Goal: Task Accomplishment & Management: Use online tool/utility

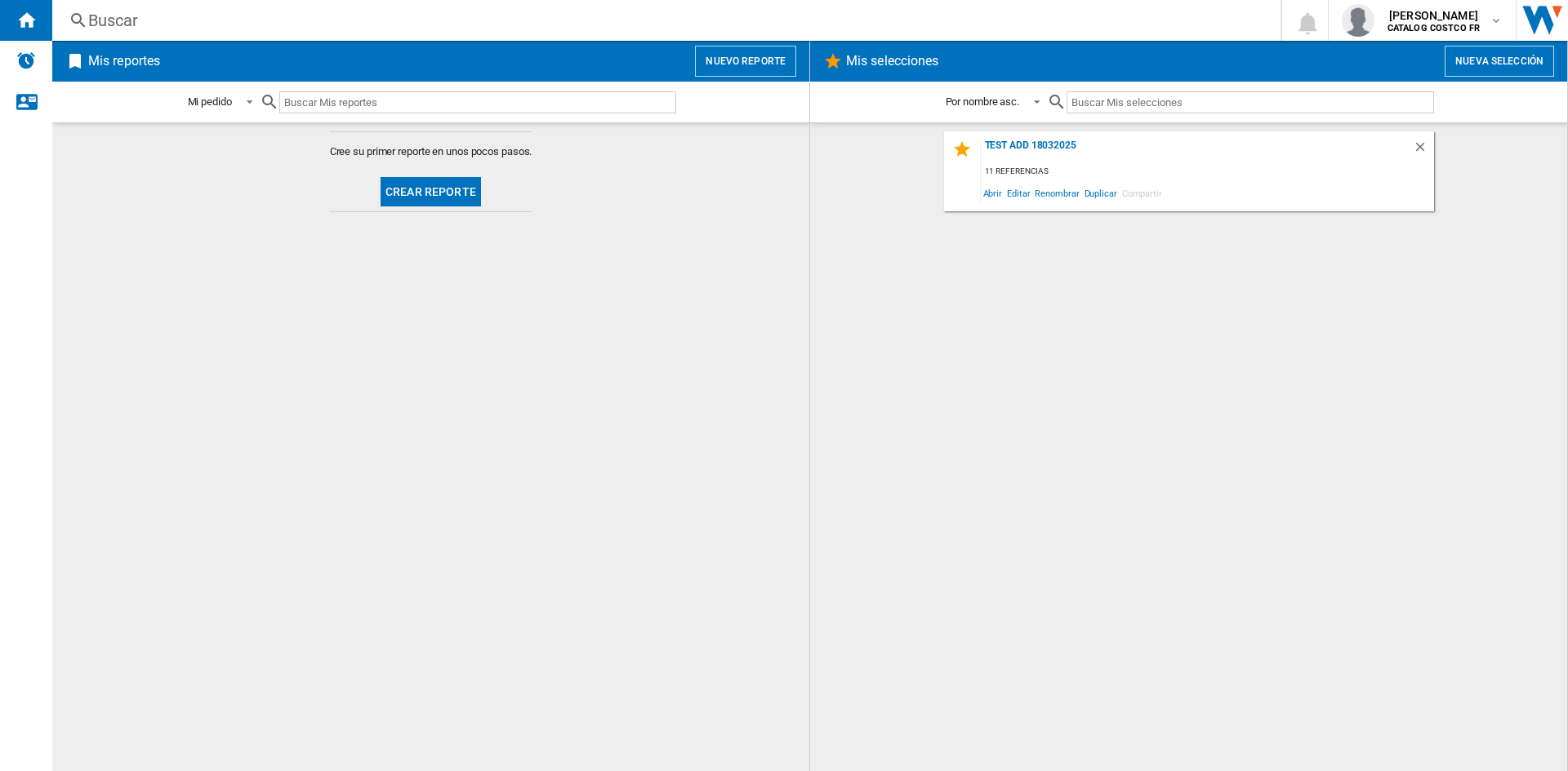
click at [429, 182] on button "Crear reporte" at bounding box center [430, 192] width 100 height 30
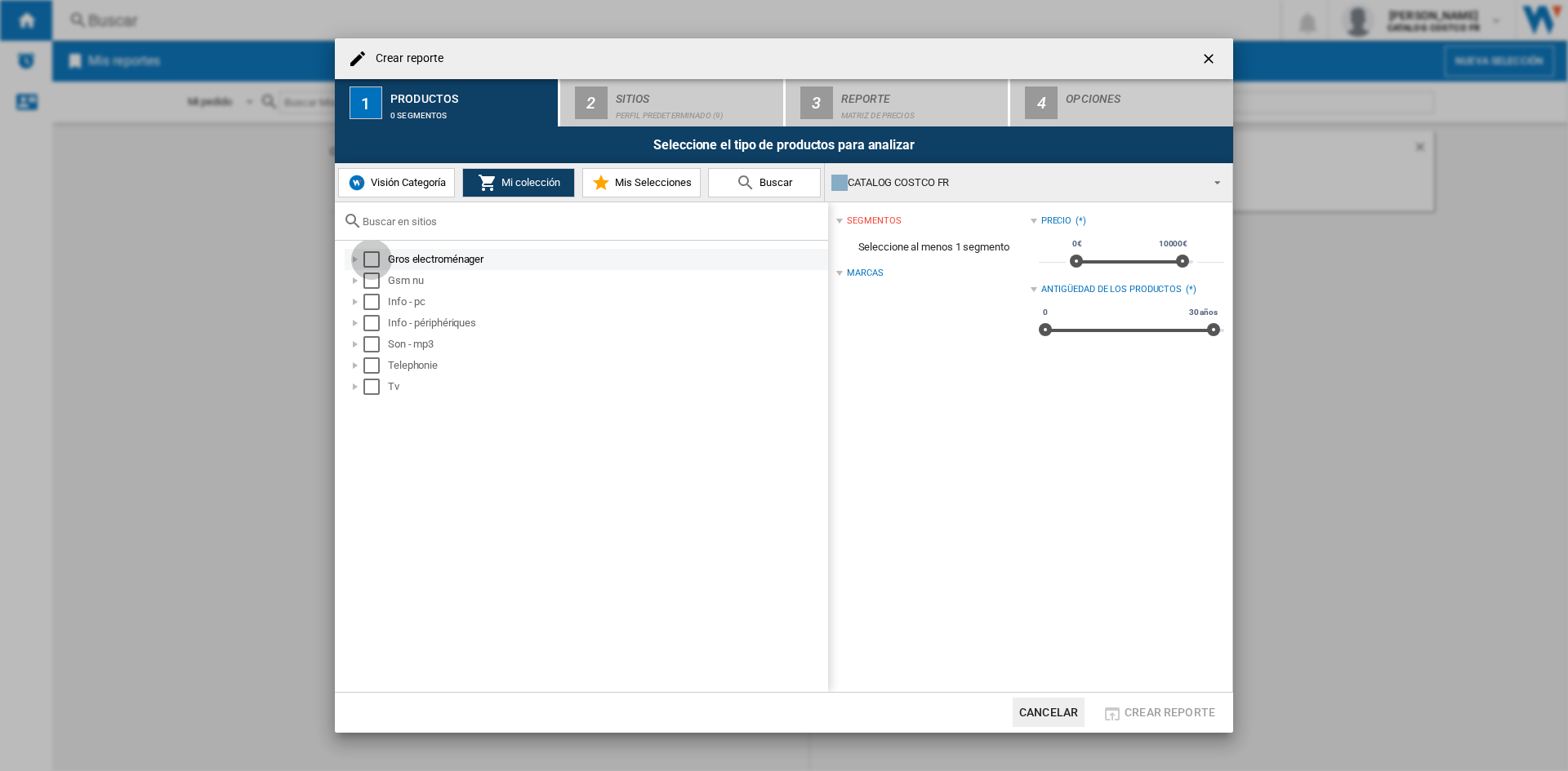
click at [368, 257] on div "Select" at bounding box center [371, 259] width 16 height 16
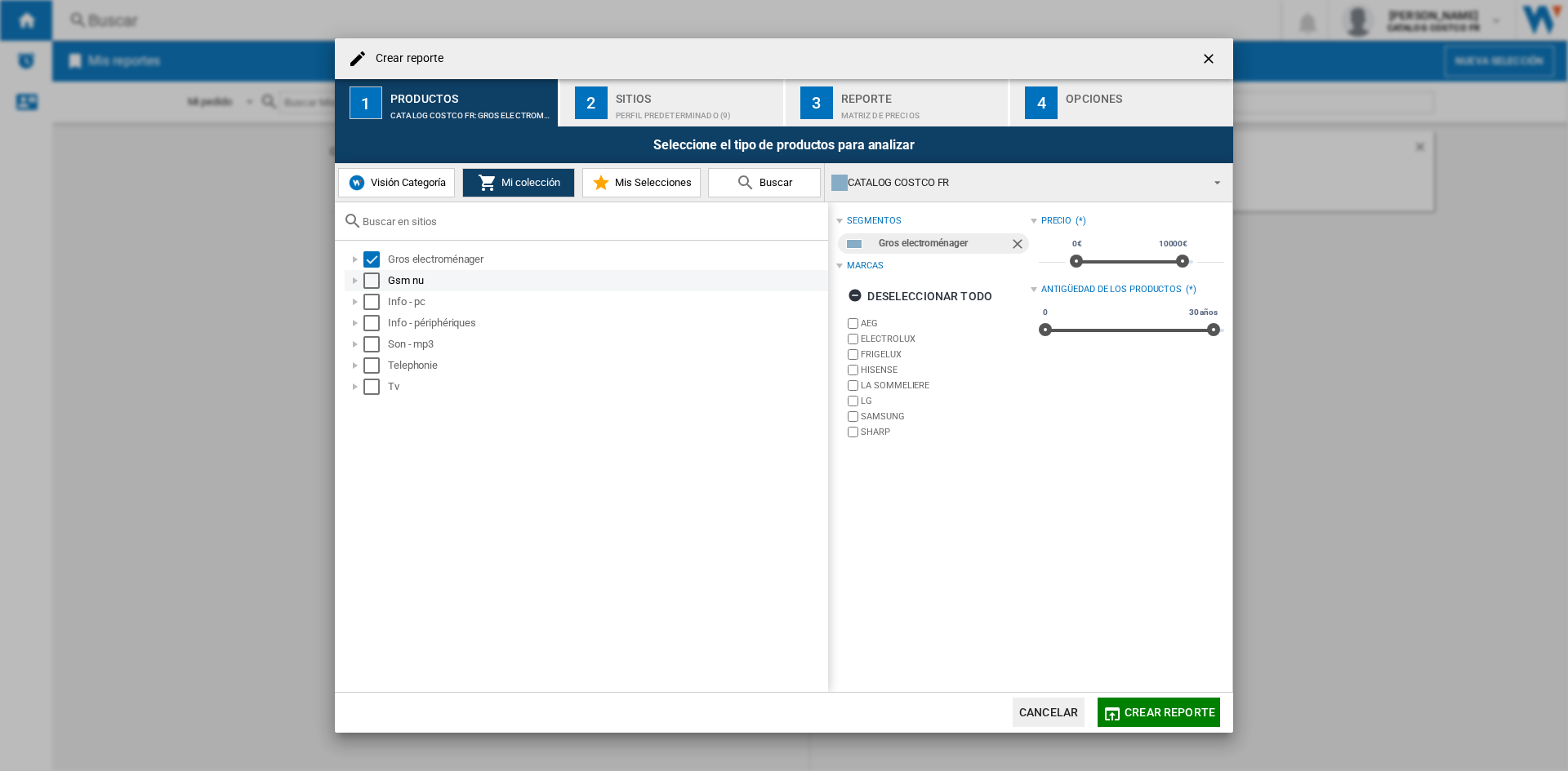
click at [370, 283] on div "Select" at bounding box center [371, 281] width 16 height 16
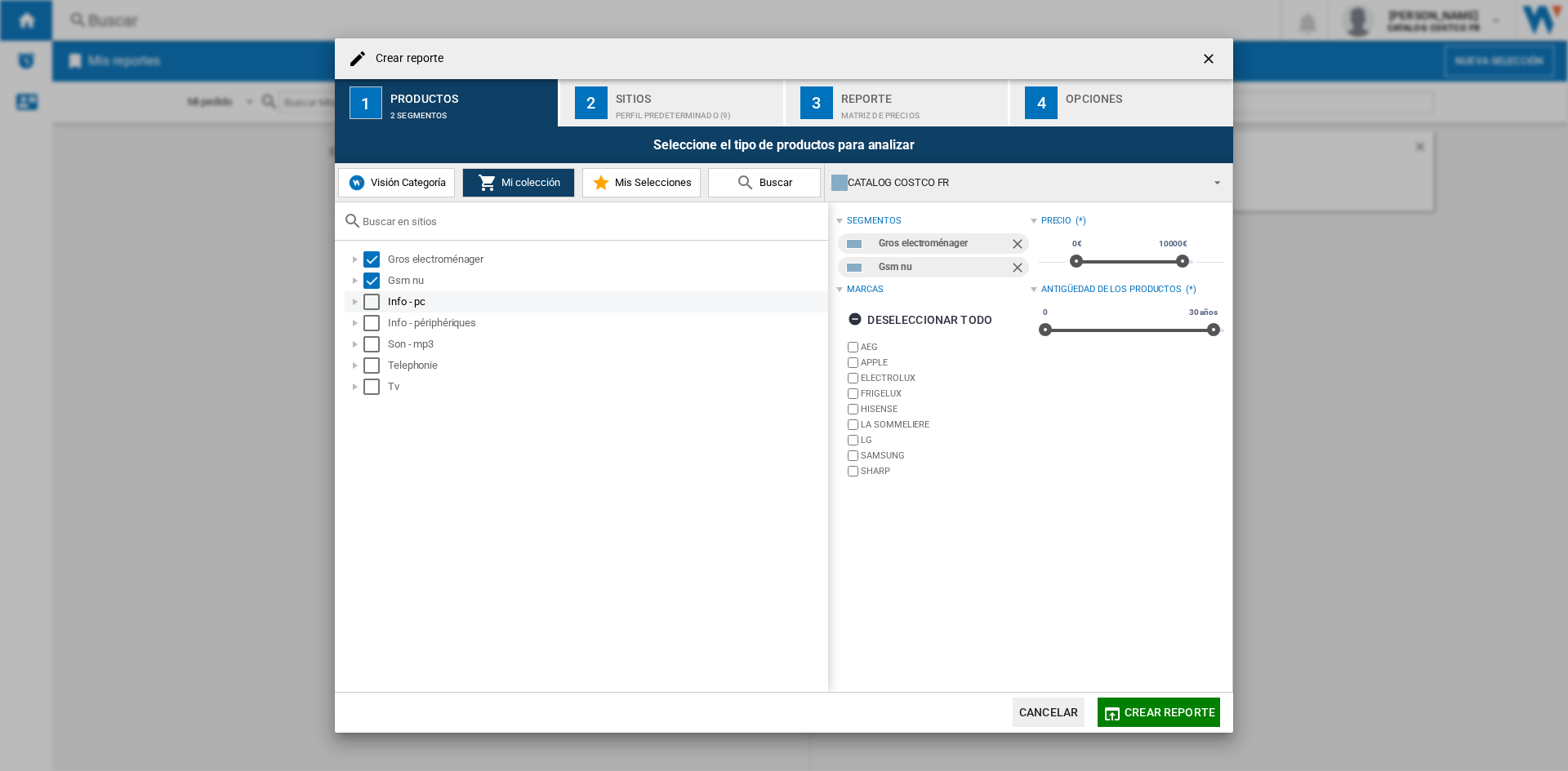
click at [369, 298] on div "Select" at bounding box center [371, 302] width 16 height 16
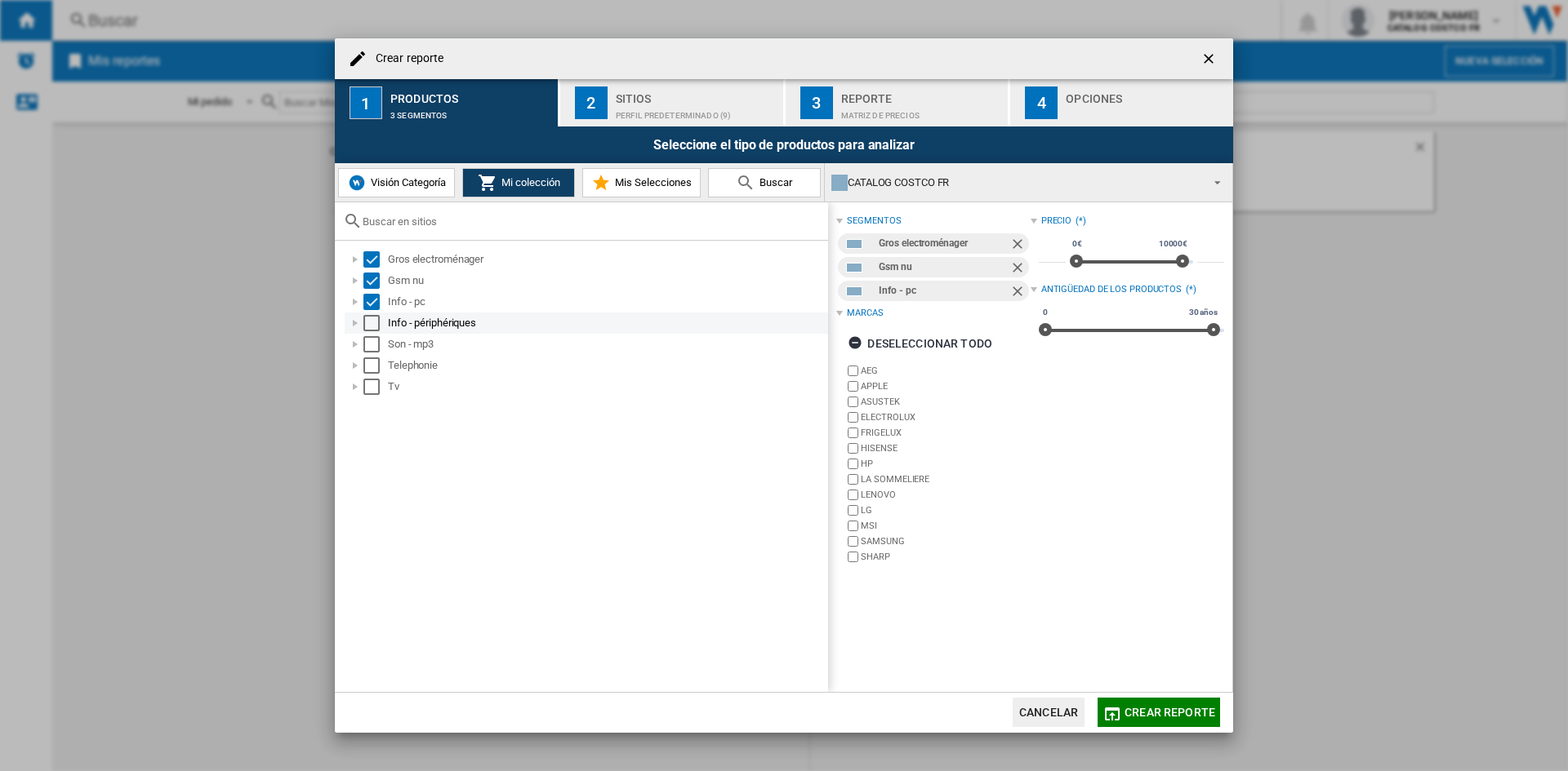
click at [365, 317] on div "Select" at bounding box center [371, 323] width 16 height 16
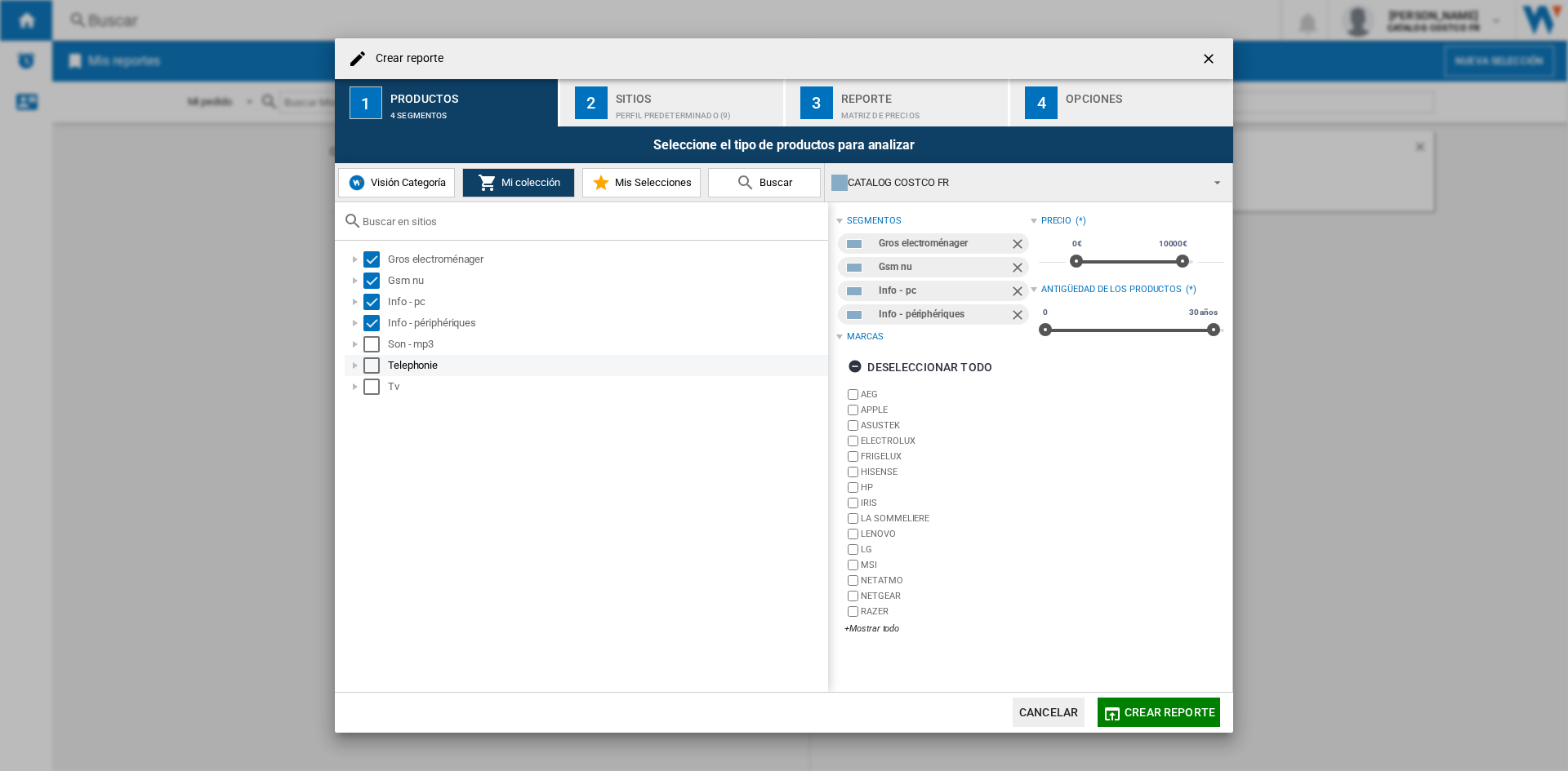
drag, startPoint x: 365, startPoint y: 341, endPoint x: 369, endPoint y: 364, distance: 23.3
click at [365, 344] on div "Select" at bounding box center [371, 344] width 16 height 16
click at [369, 370] on div "Select" at bounding box center [371, 366] width 16 height 16
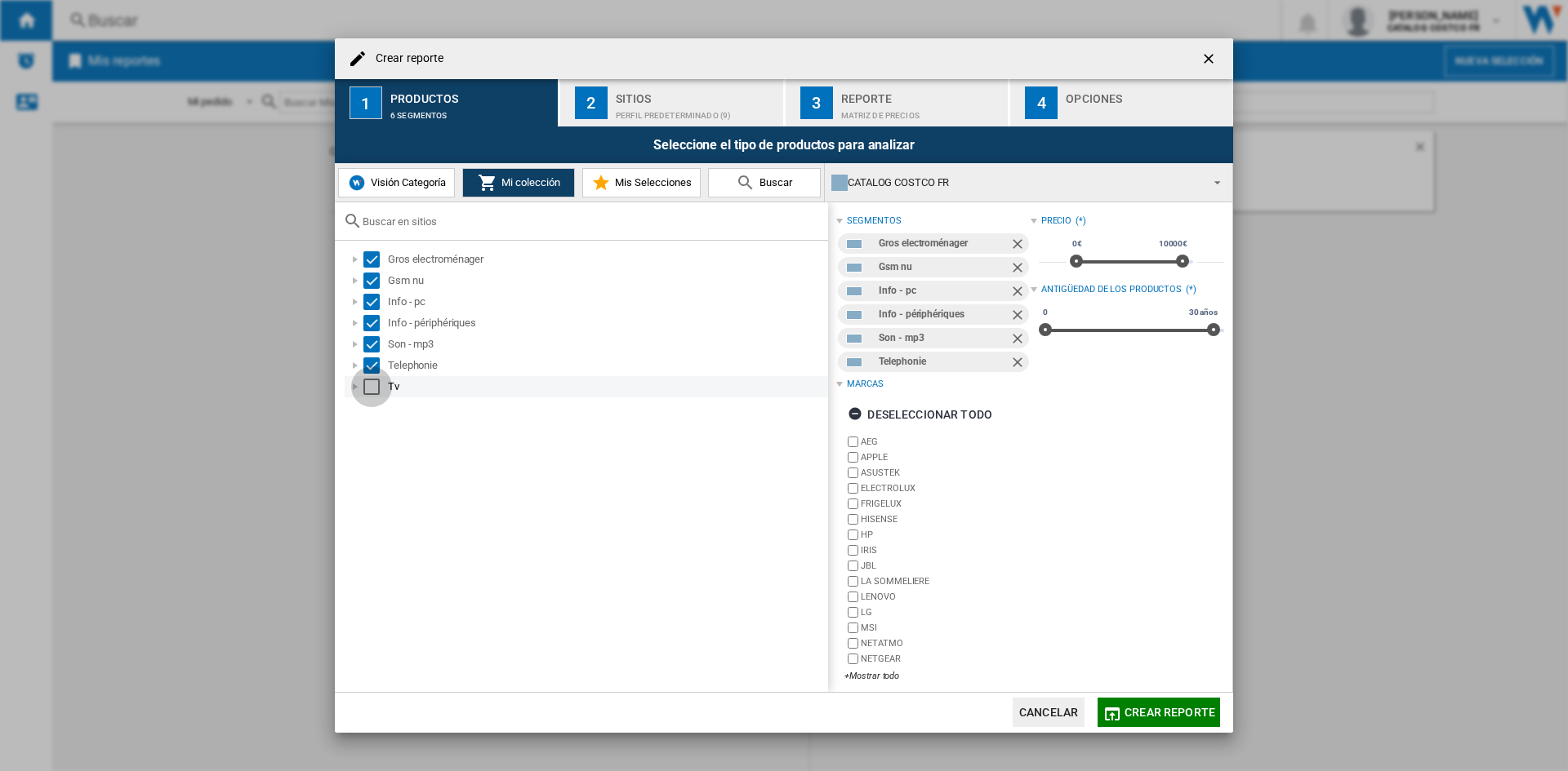
click at [369, 384] on div "Select" at bounding box center [371, 386] width 16 height 16
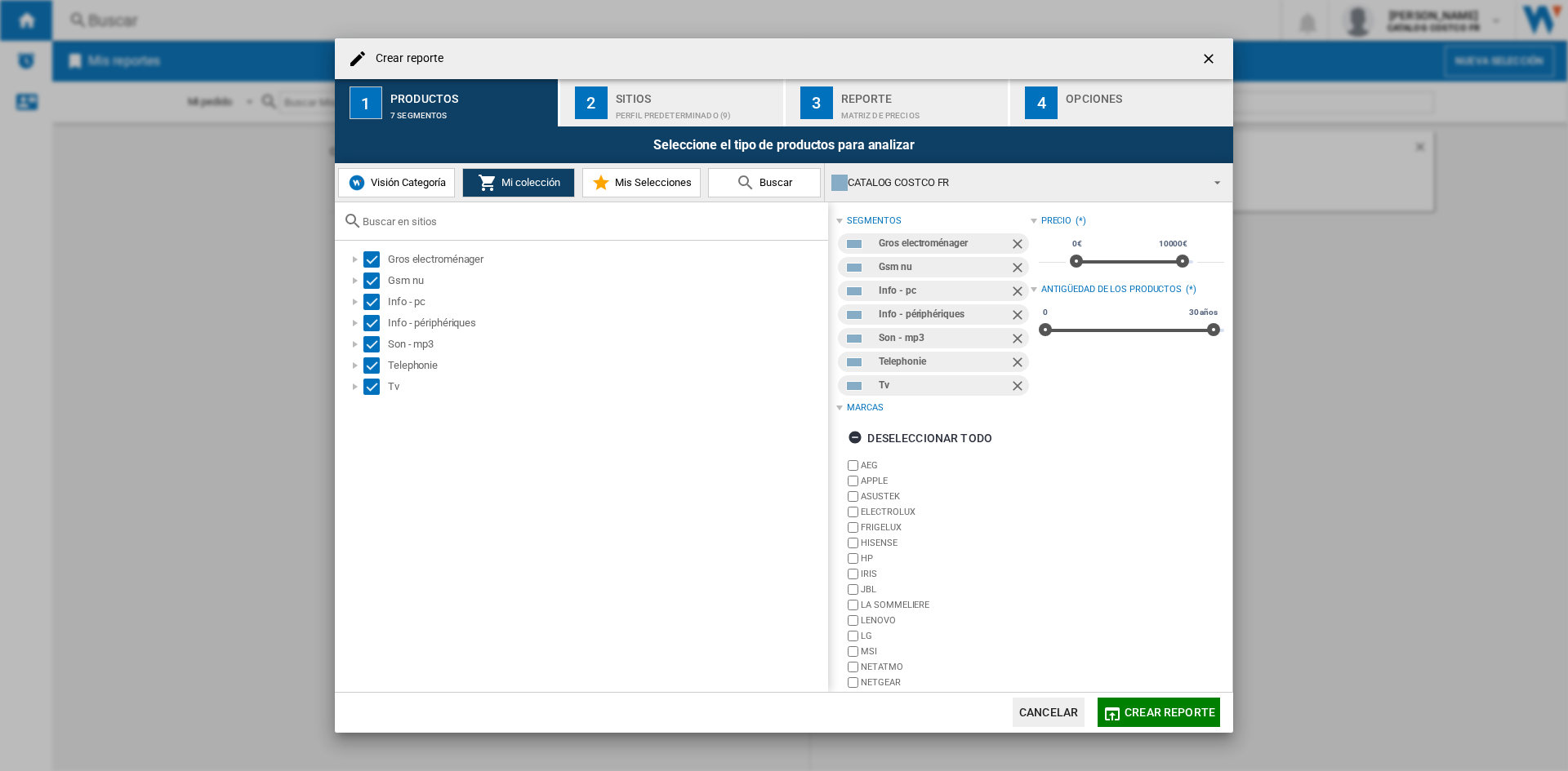
click at [622, 99] on div "Sitios" at bounding box center [696, 94] width 161 height 17
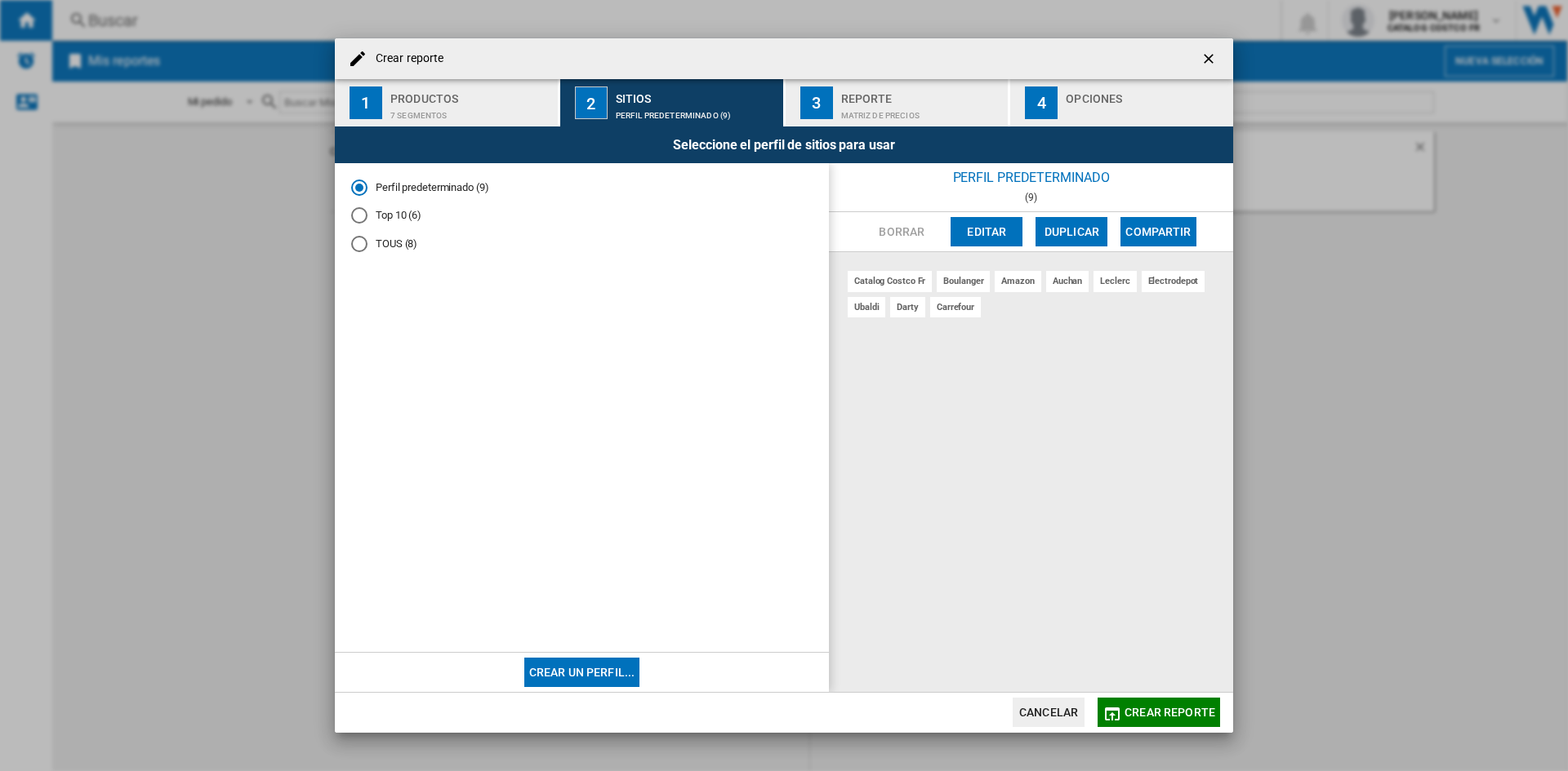
click at [1081, 123] on button "4 Opciones" at bounding box center [1121, 103] width 223 height 48
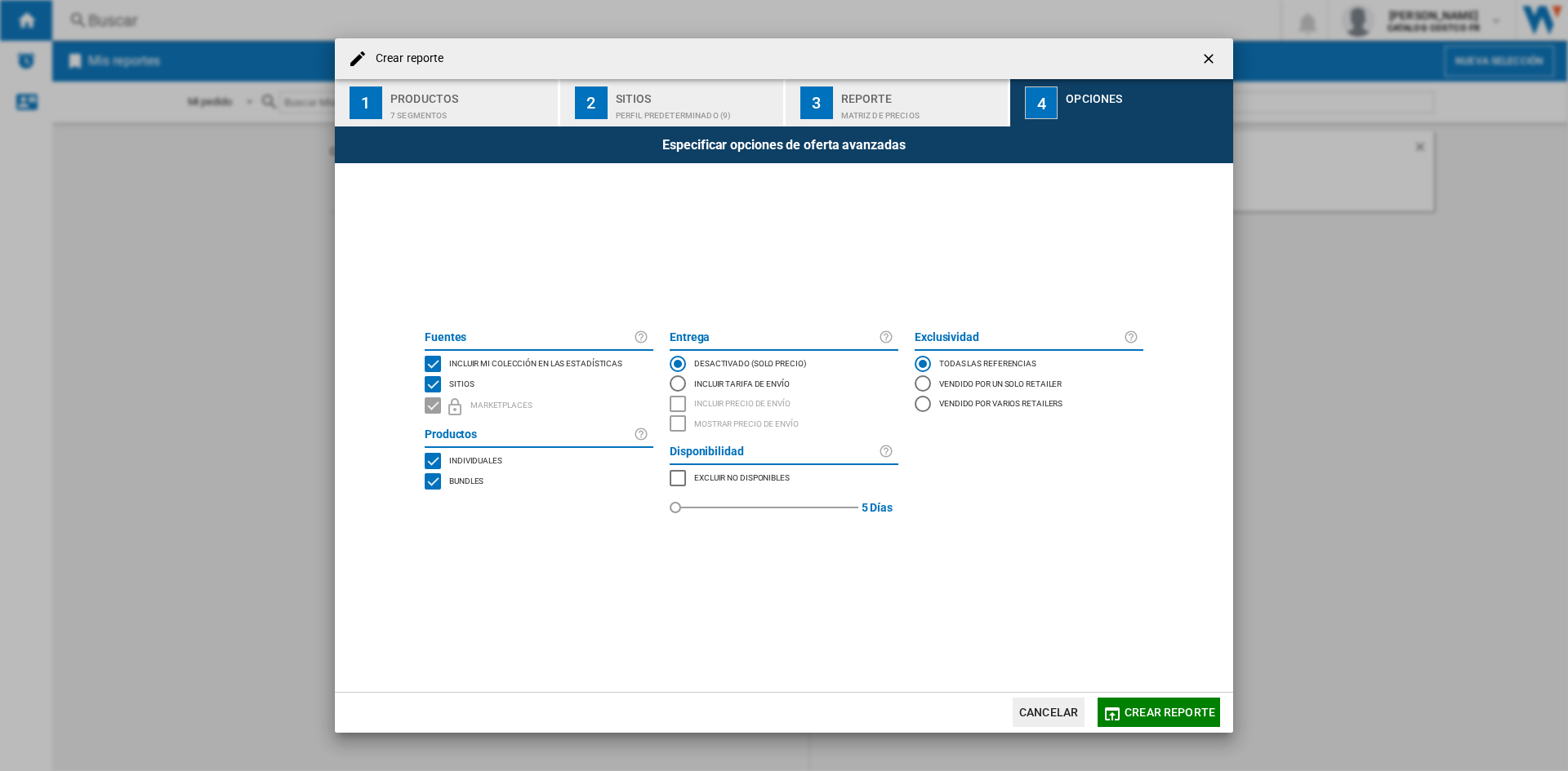
click at [1184, 713] on span "Crear reporte" at bounding box center [1170, 712] width 91 height 13
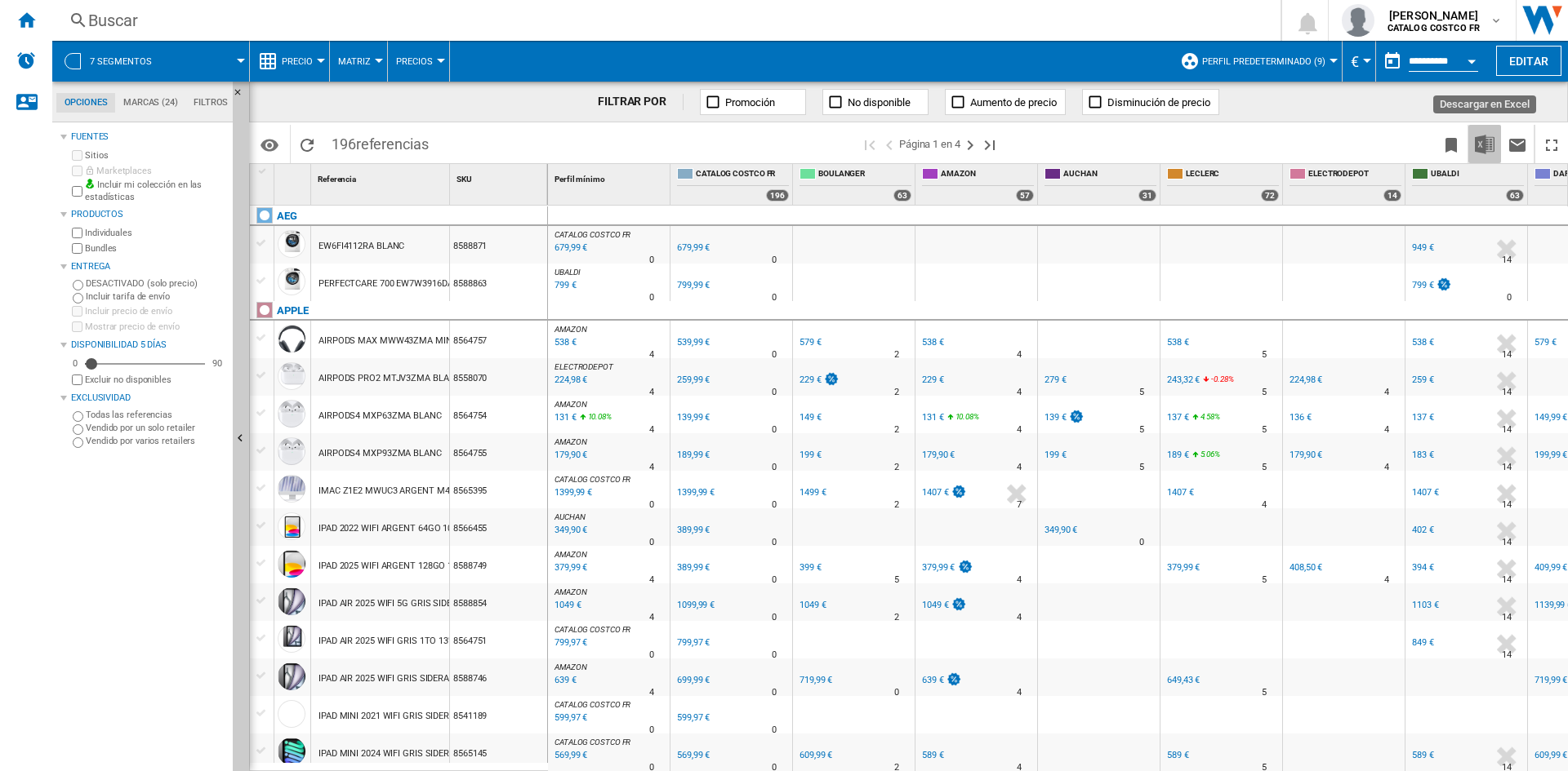
click at [1473, 146] on button "Descargar en Excel" at bounding box center [1484, 144] width 32 height 39
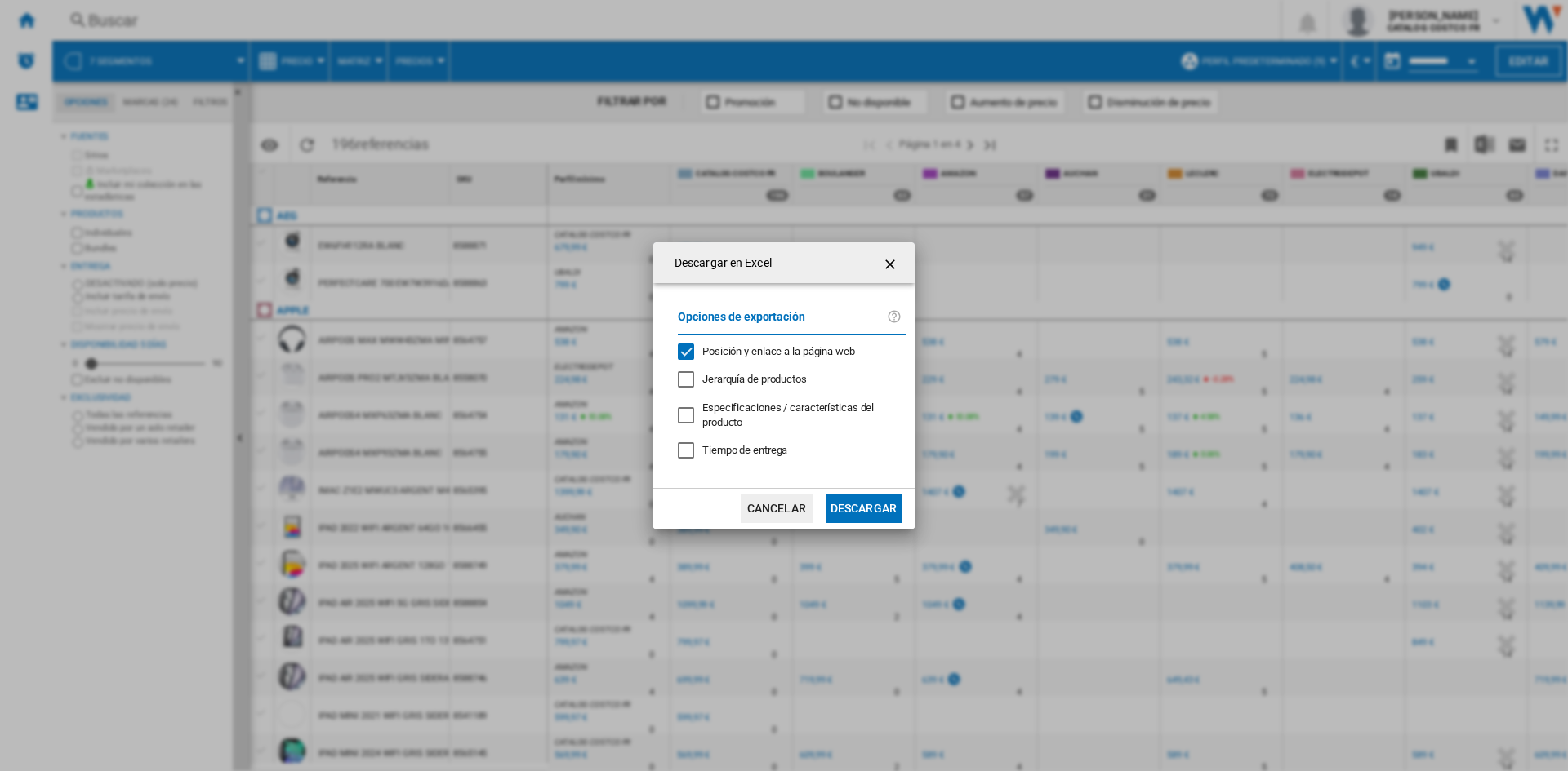
click at [859, 510] on button "Descargar" at bounding box center [863, 508] width 76 height 30
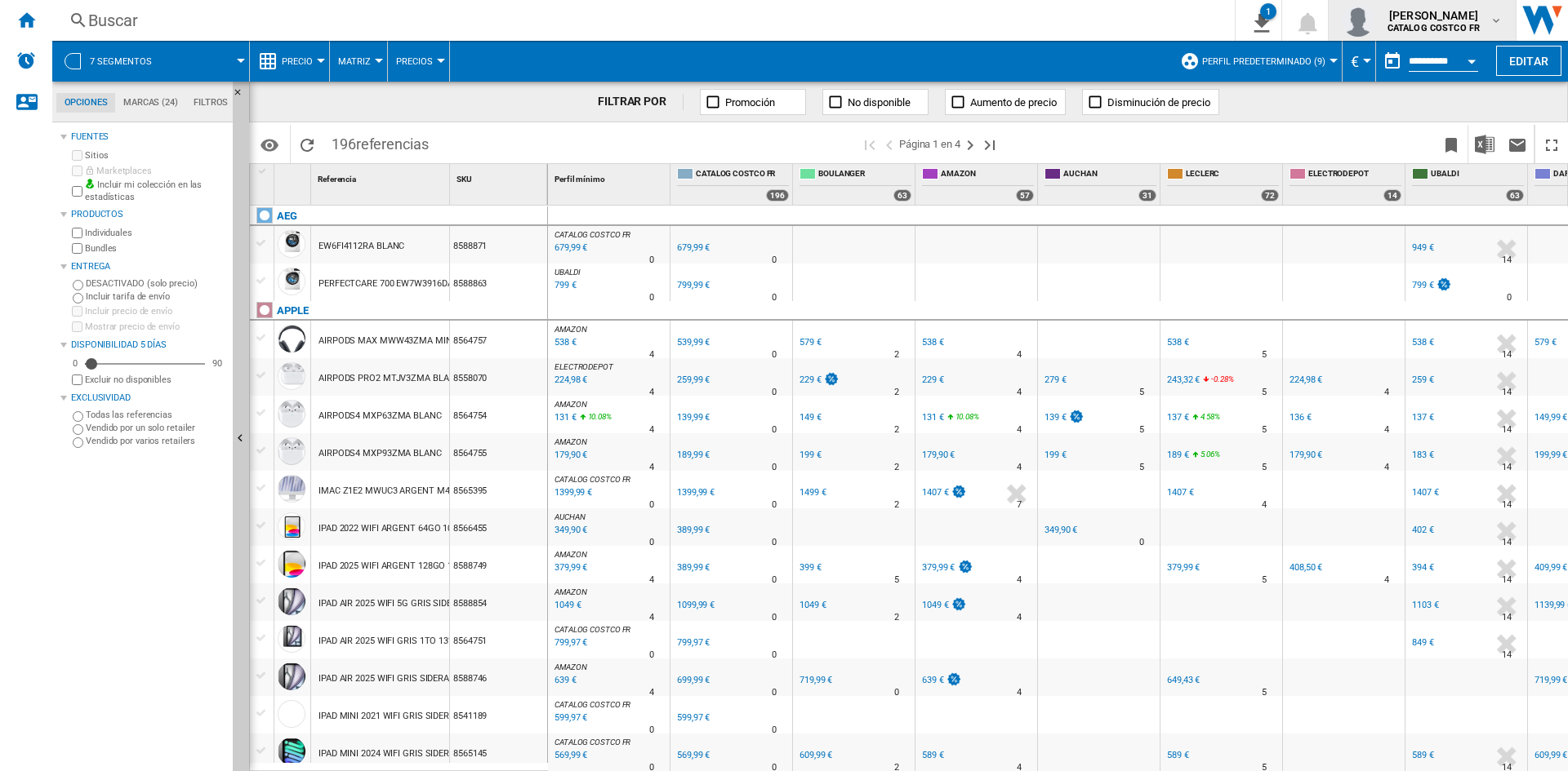
click at [1471, 23] on b "CATALOG COSTCO FR" at bounding box center [1434, 28] width 92 height 11
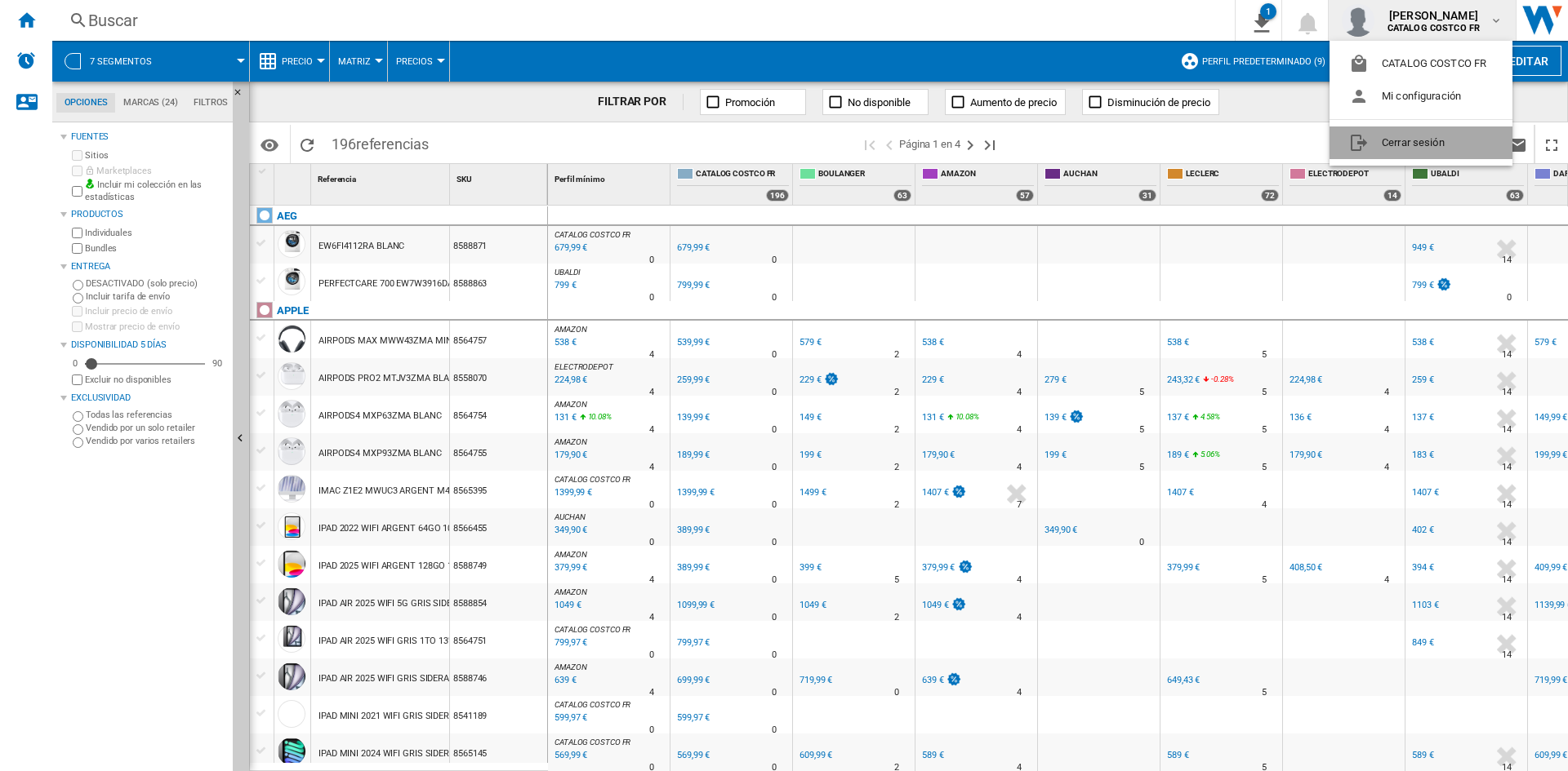
click at [1434, 143] on button "Cerrar sesión" at bounding box center [1420, 142] width 183 height 32
